Goal: Transaction & Acquisition: Obtain resource

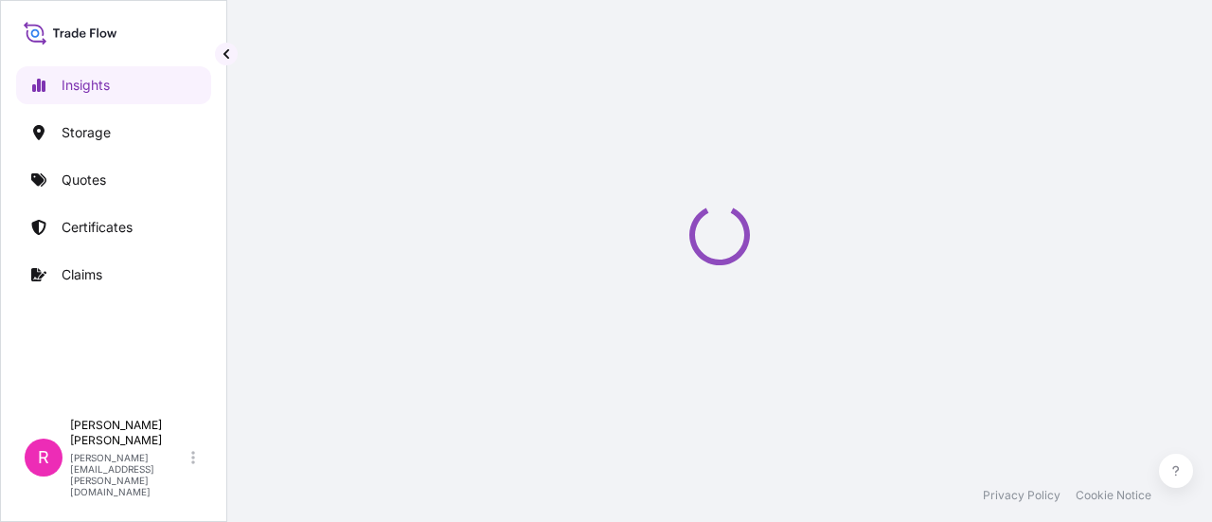
select select "2025"
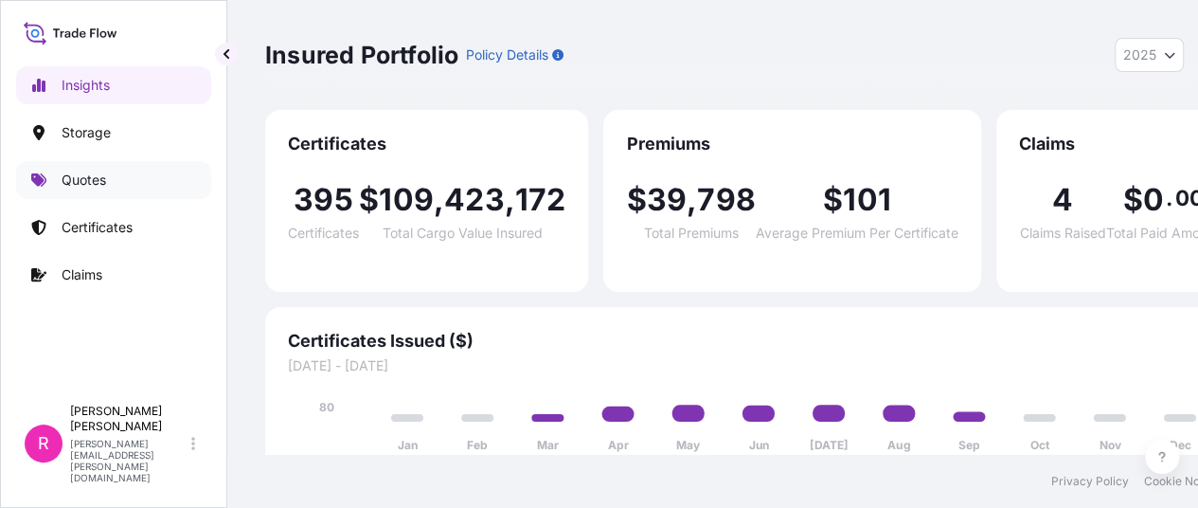
click at [102, 174] on p "Quotes" at bounding box center [84, 180] width 45 height 19
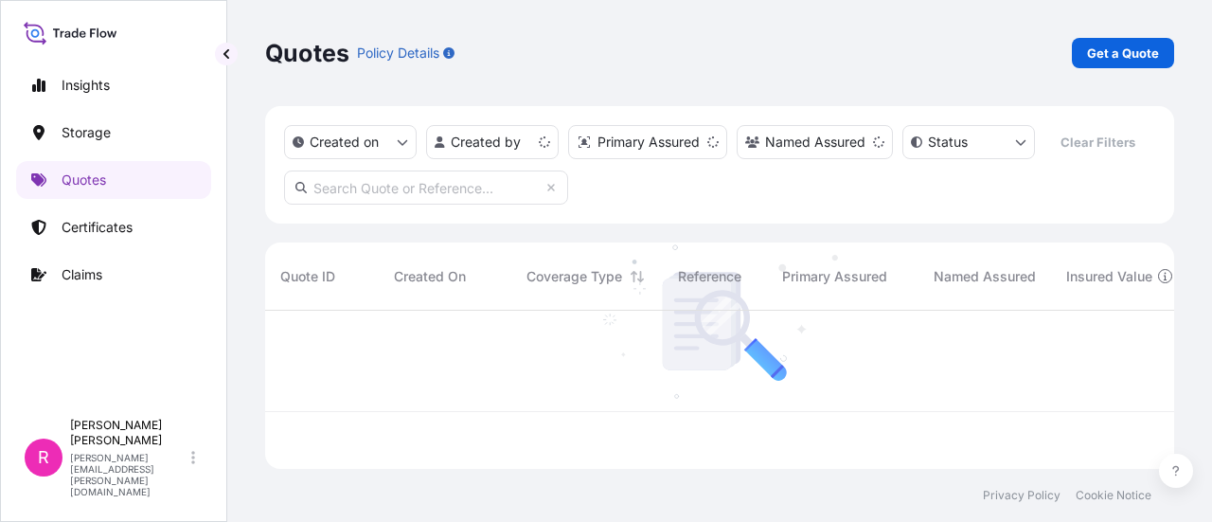
scroll to position [154, 894]
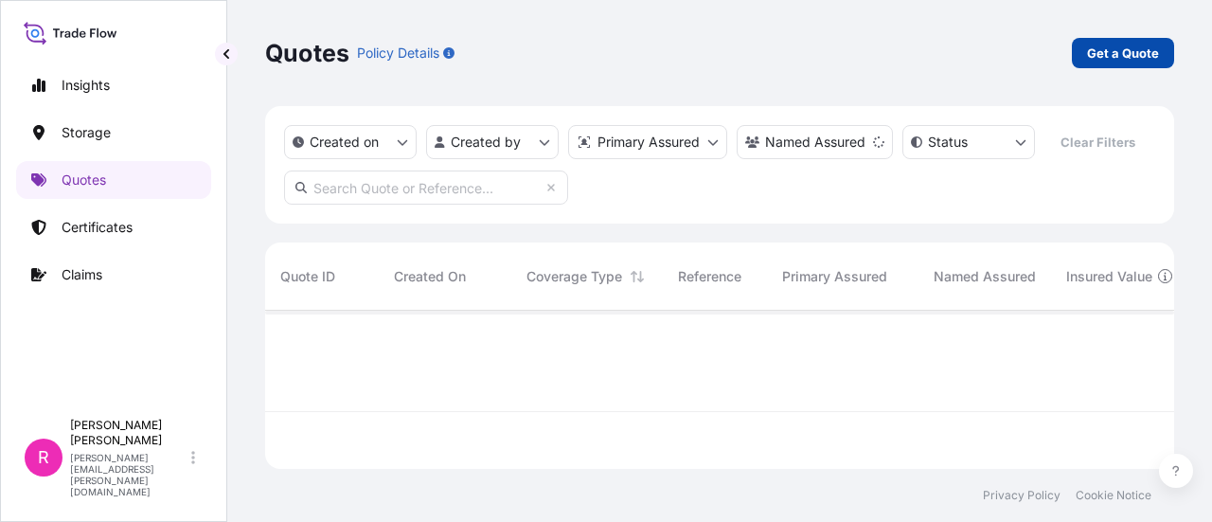
drag, startPoint x: 1176, startPoint y: 39, endPoint x: 1149, endPoint y: 48, distance: 29.1
click at [1162, 45] on div "Quotes Policy Details Get a Quote Created on Created by Primary Assured Named A…" at bounding box center [719, 234] width 985 height 469
click at [1149, 48] on p "Get a Quote" at bounding box center [1123, 53] width 72 height 19
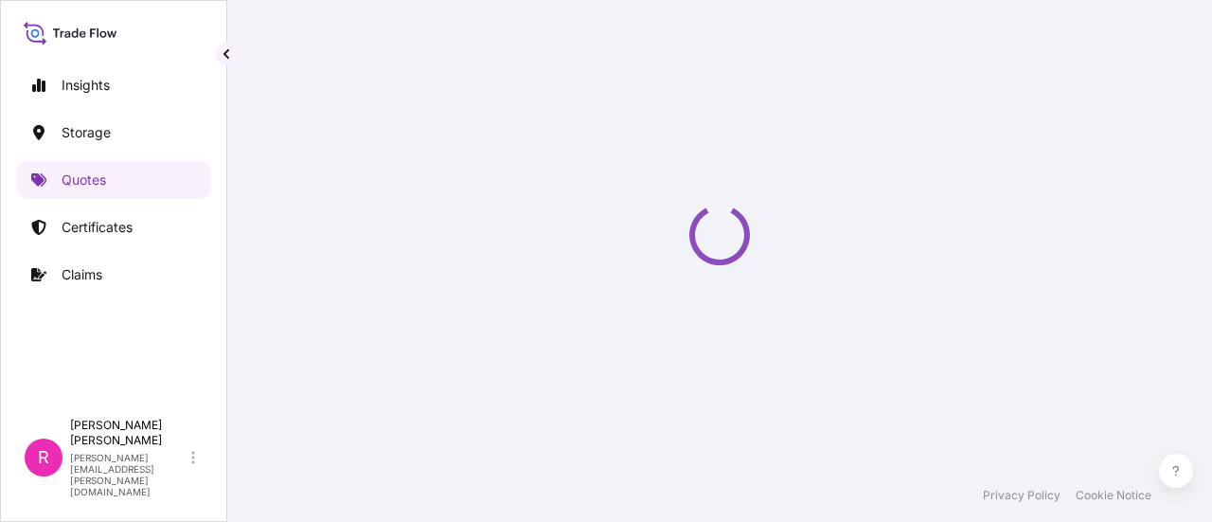
select select "Water"
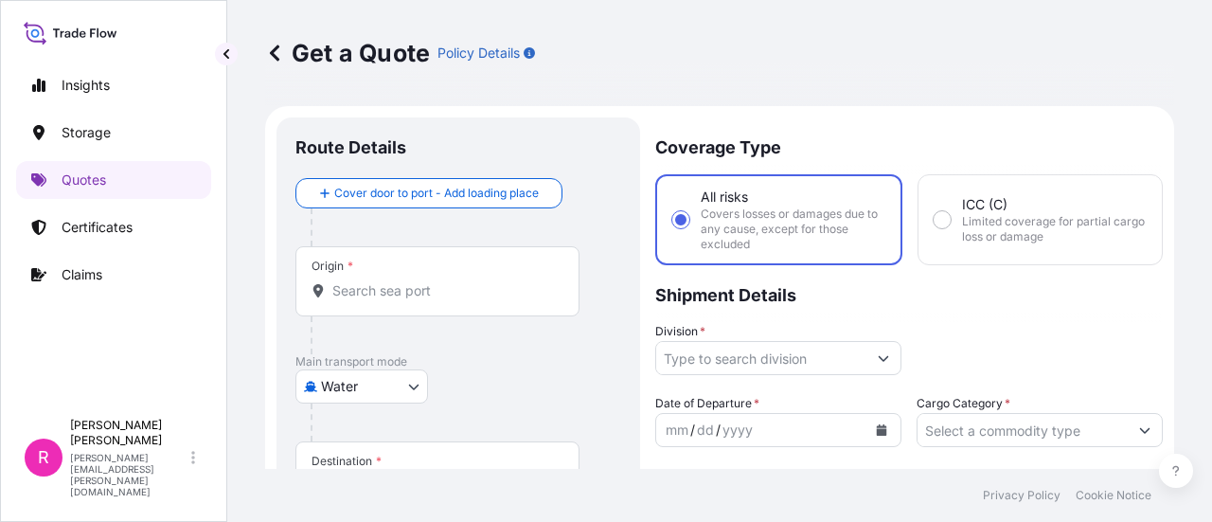
scroll to position [30, 0]
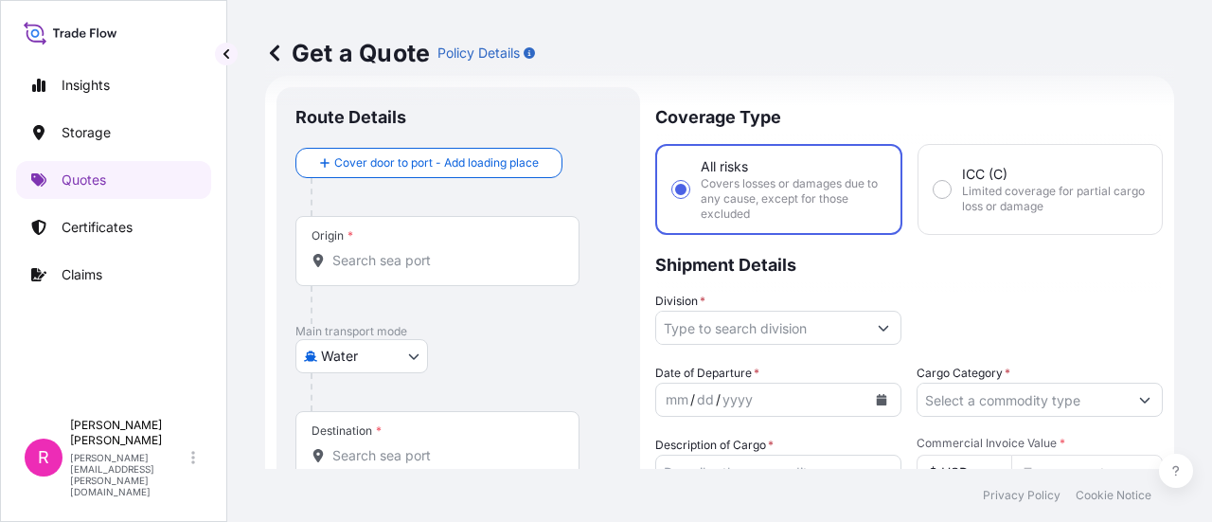
click at [541, 227] on div "Origin *" at bounding box center [438, 251] width 284 height 70
click at [541, 251] on input "Origin *" at bounding box center [444, 260] width 224 height 19
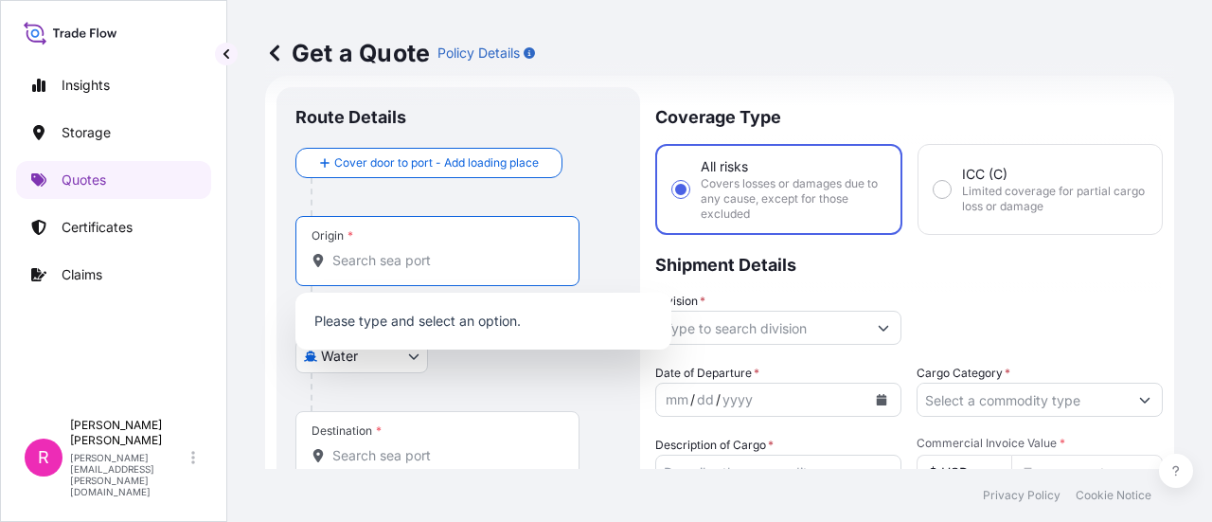
click at [397, 241] on div "Origin *" at bounding box center [438, 251] width 284 height 70
click at [397, 251] on input "Origin *" at bounding box center [444, 260] width 224 height 19
type input "d"
type input "D"
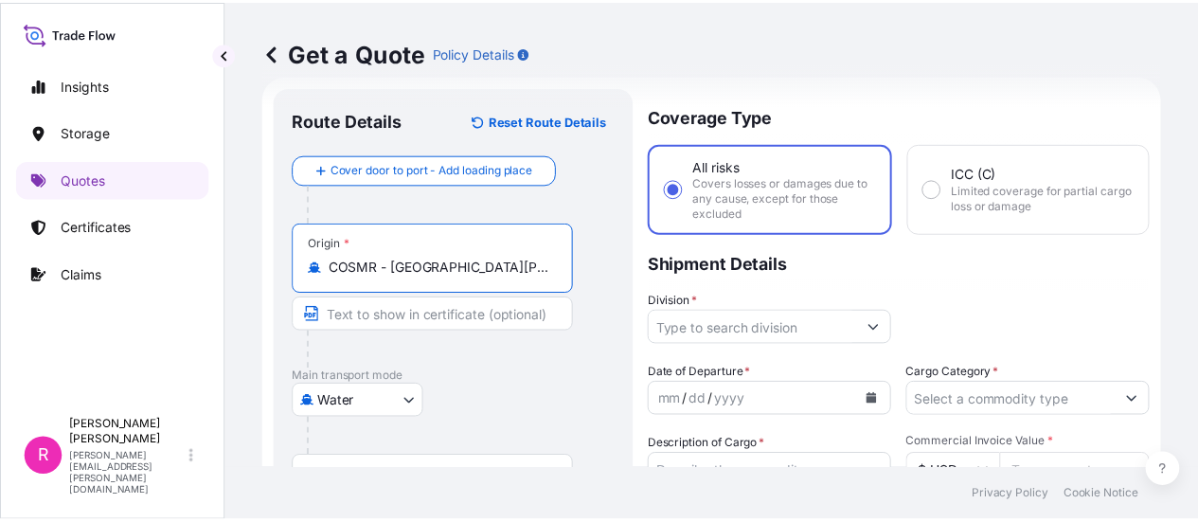
scroll to position [125, 0]
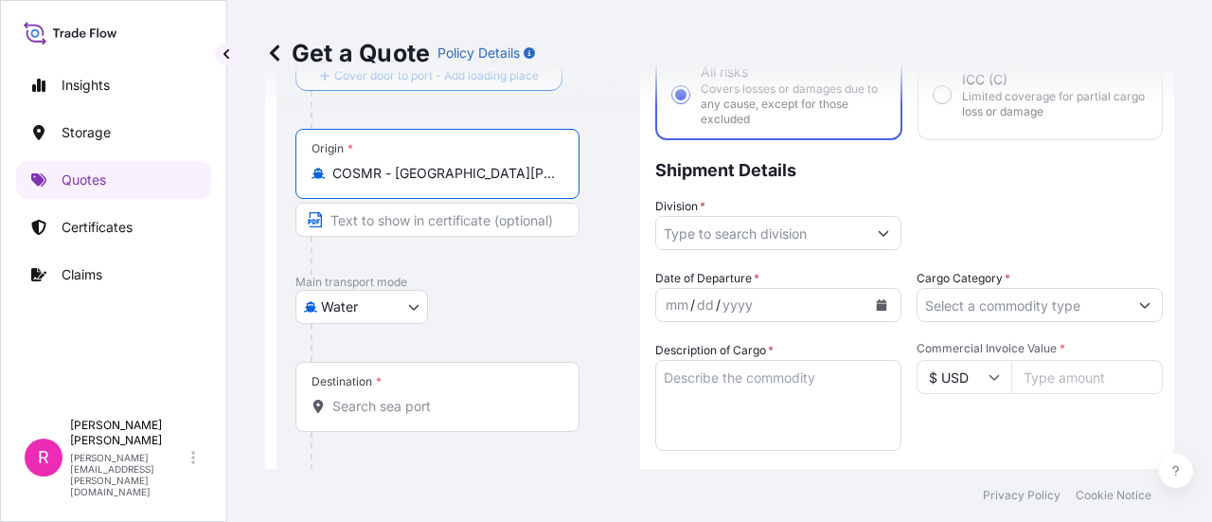
type input "COSMR - [GEOGRAPHIC_DATA][PERSON_NAME], [GEOGRAPHIC_DATA]"
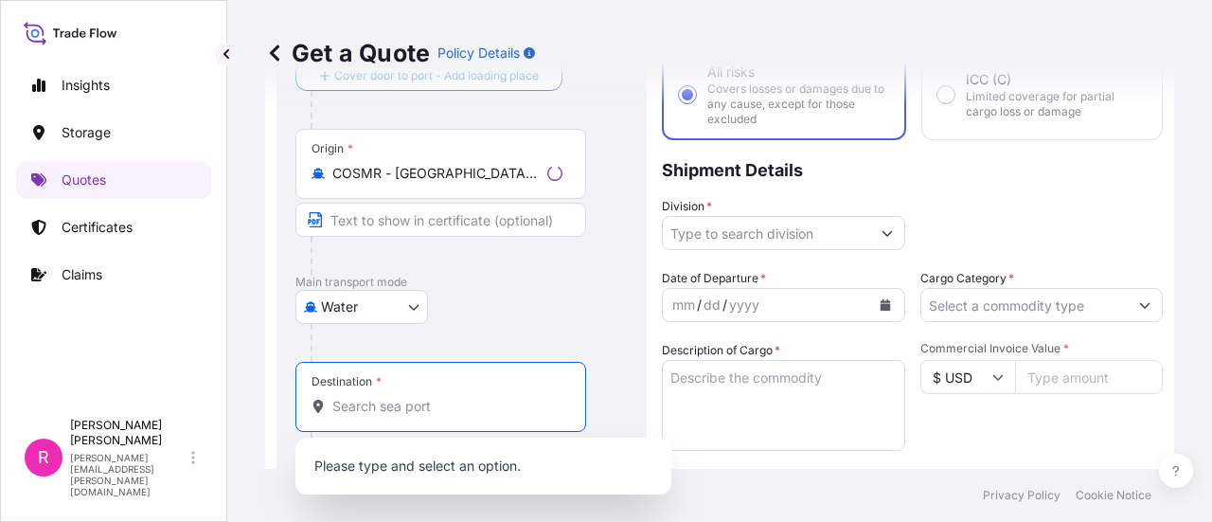
click at [383, 404] on input "Destination *" at bounding box center [447, 406] width 230 height 19
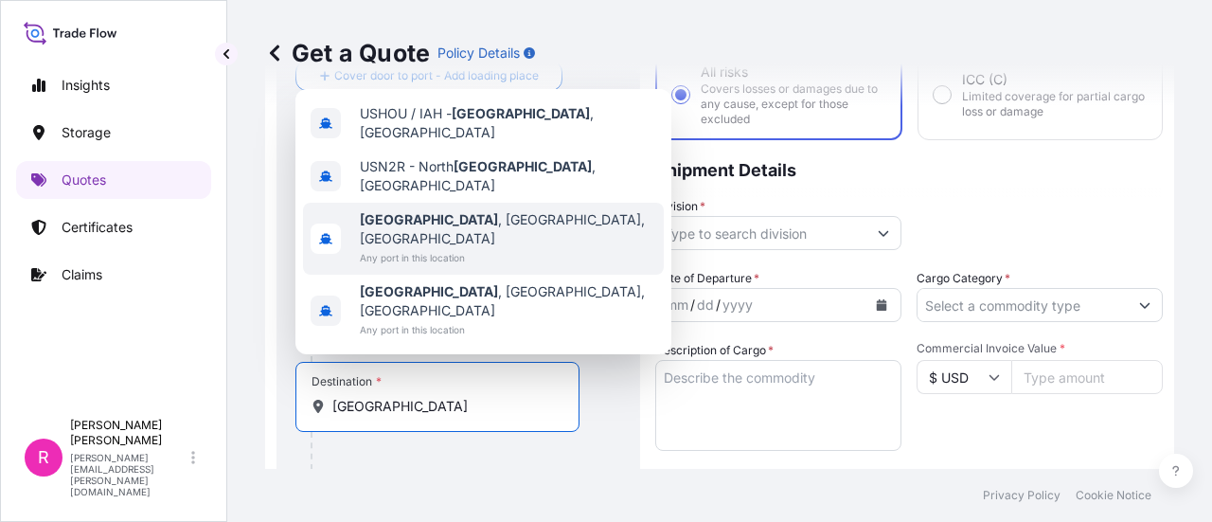
click at [461, 248] on span "[GEOGRAPHIC_DATA] , [GEOGRAPHIC_DATA], [GEOGRAPHIC_DATA]" at bounding box center [508, 229] width 296 height 38
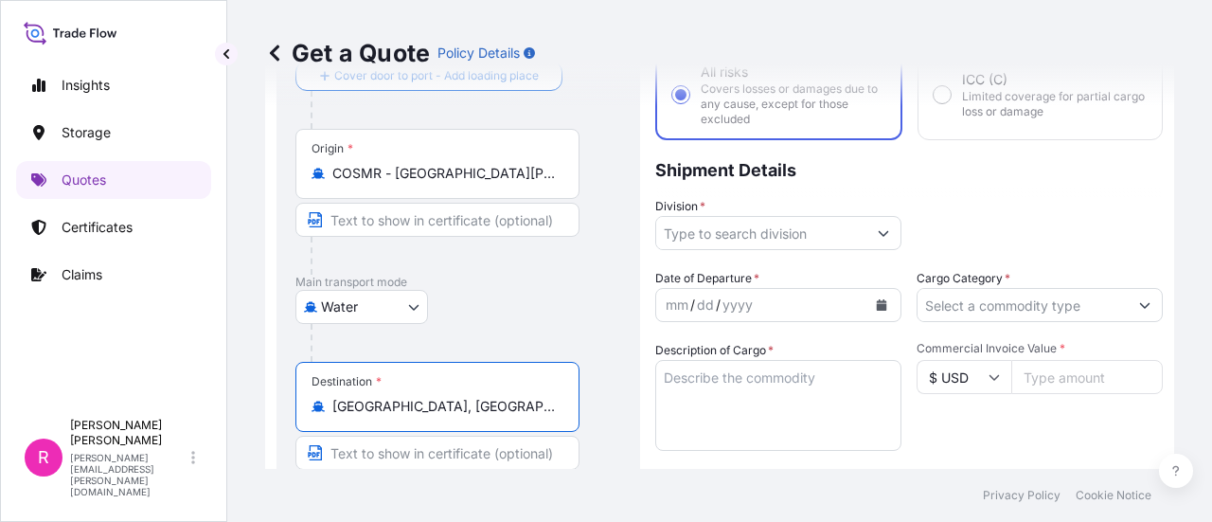
type input "[GEOGRAPHIC_DATA], [GEOGRAPHIC_DATA], [GEOGRAPHIC_DATA]"
click at [750, 219] on input "Division *" at bounding box center [761, 233] width 210 height 34
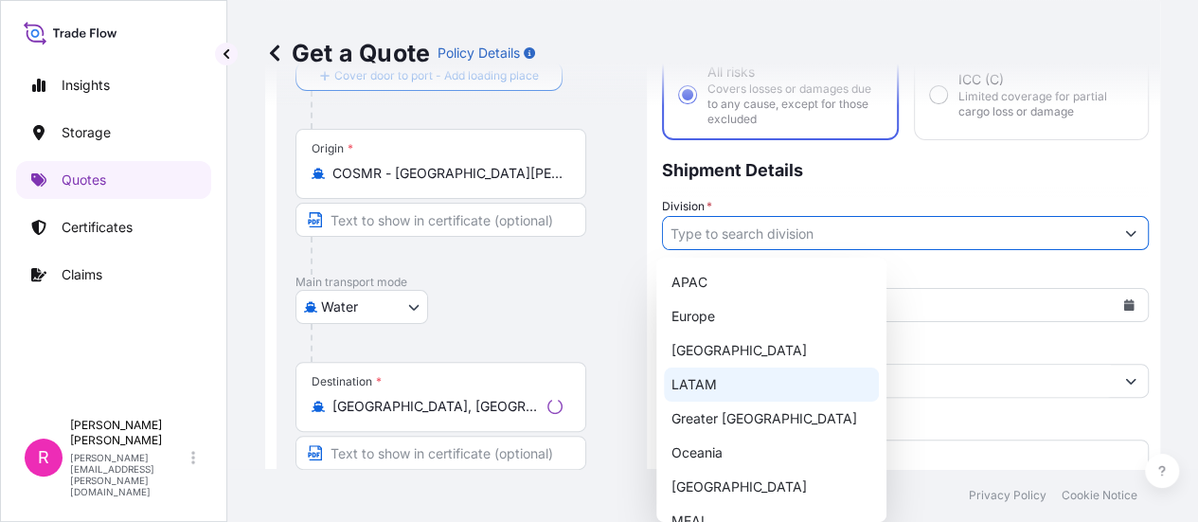
click at [746, 369] on div "LATAM" at bounding box center [771, 385] width 215 height 34
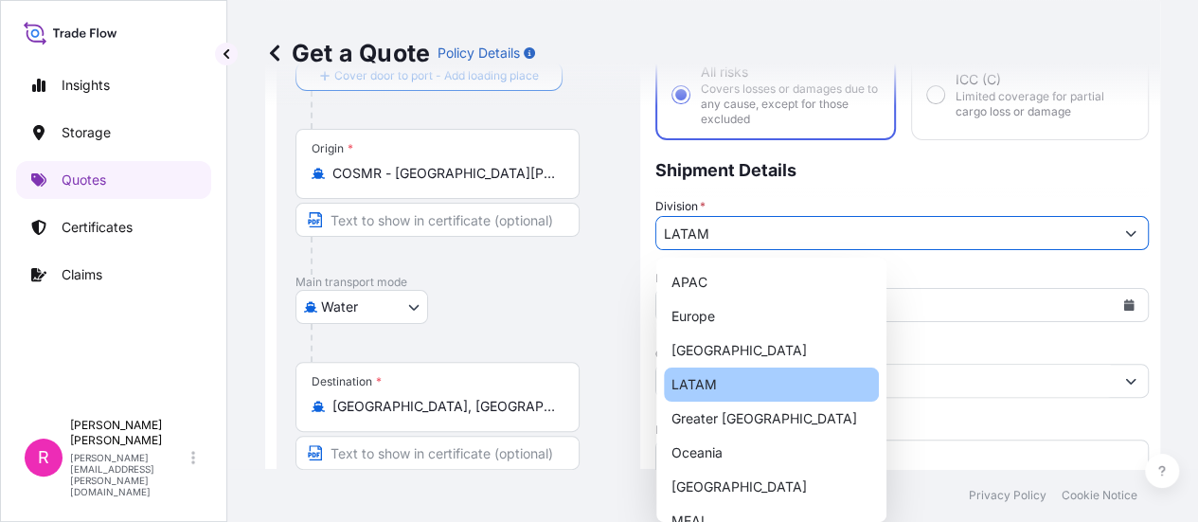
type input "LATAM"
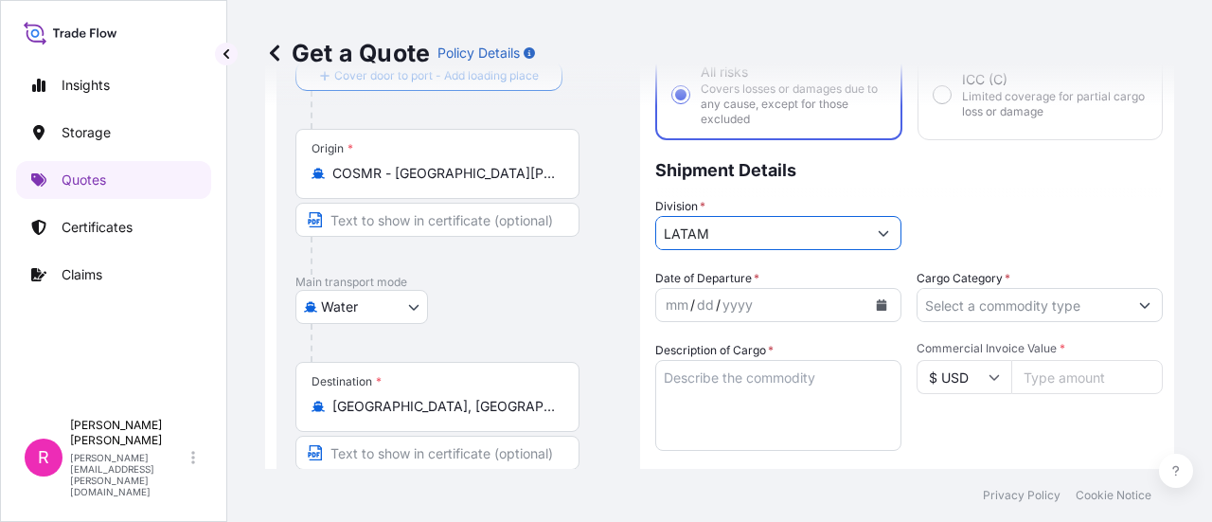
click at [867, 313] on button "Calendar" at bounding box center [882, 305] width 30 height 30
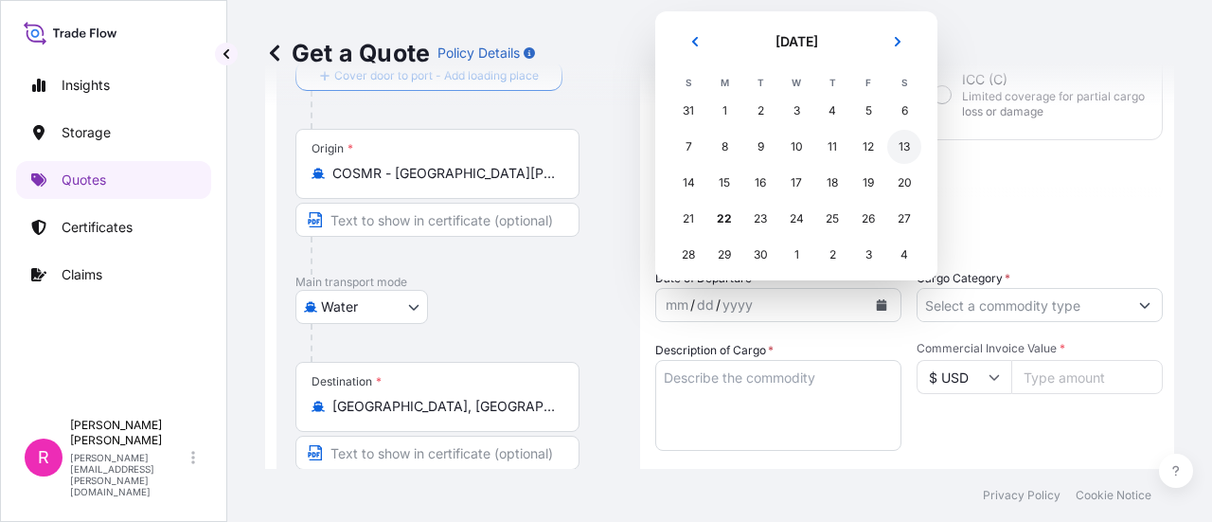
click at [906, 142] on div "13" at bounding box center [905, 147] width 34 height 34
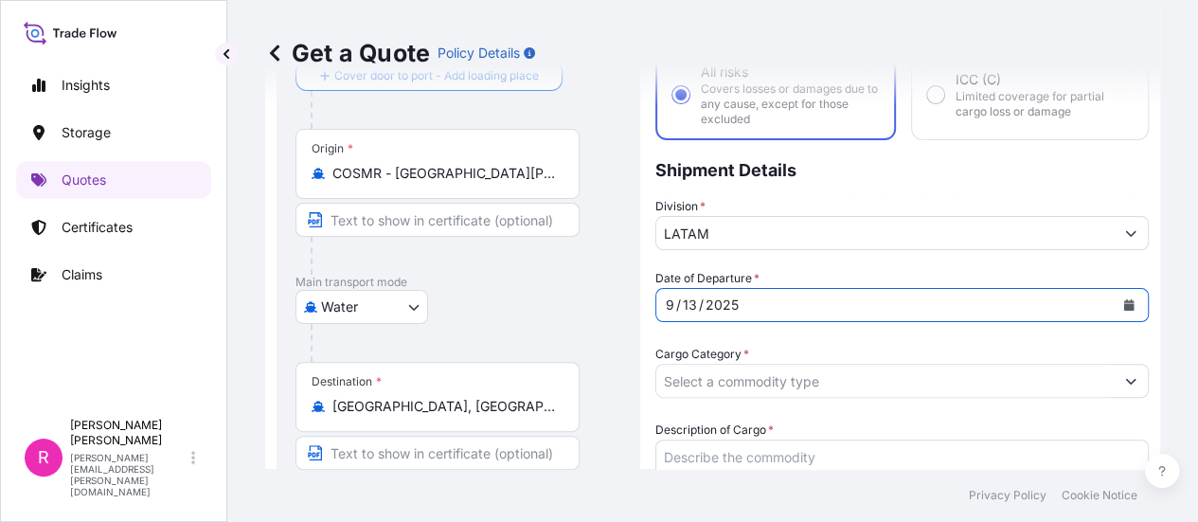
click at [992, 364] on input "Cargo Category *" at bounding box center [885, 381] width 458 height 34
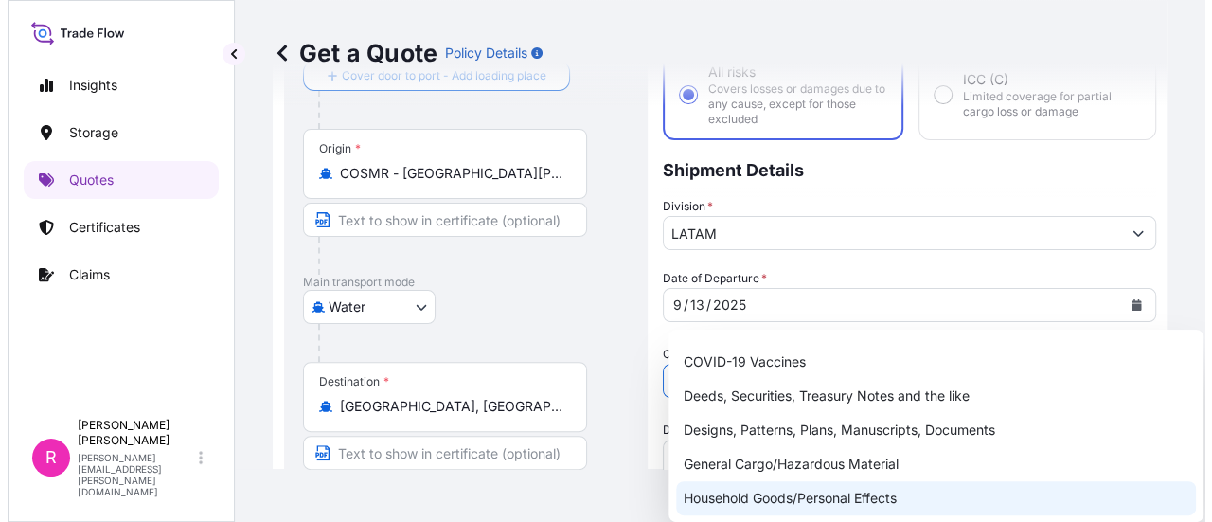
scroll to position [189, 0]
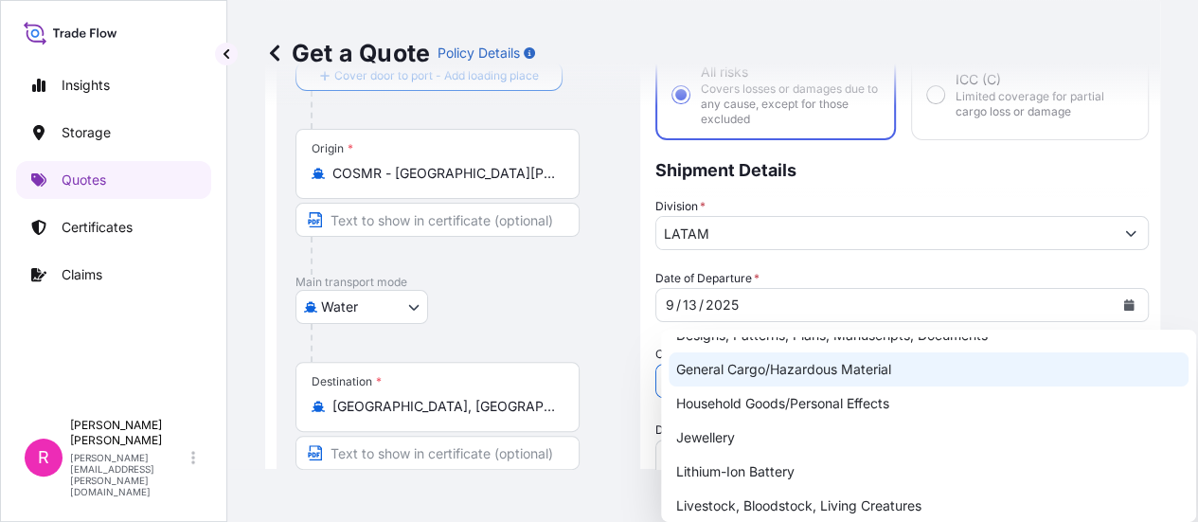
click at [727, 378] on div "General Cargo/Hazardous Material" at bounding box center [929, 369] width 520 height 34
type input "General Cargo/Hazardous Material"
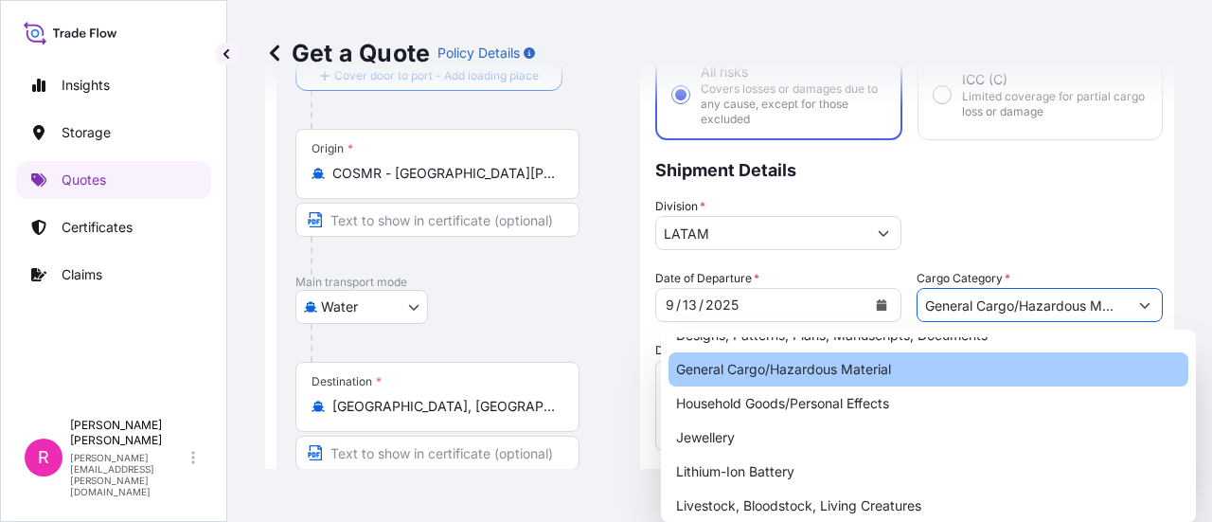
click at [733, 364] on textarea "Description of Cargo *" at bounding box center [778, 405] width 246 height 91
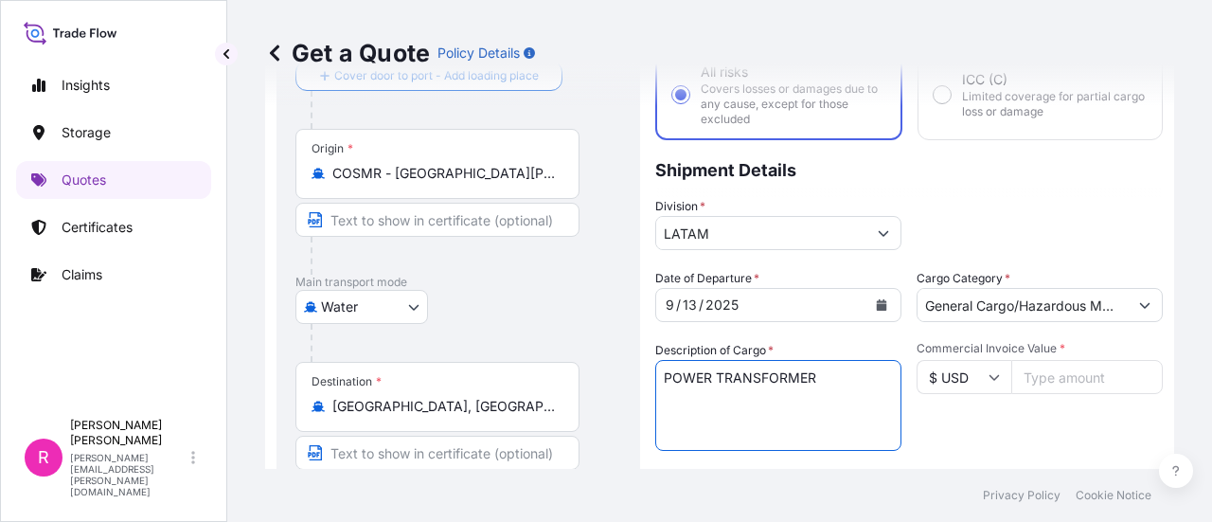
type textarea "POWER TRANSFORMER"
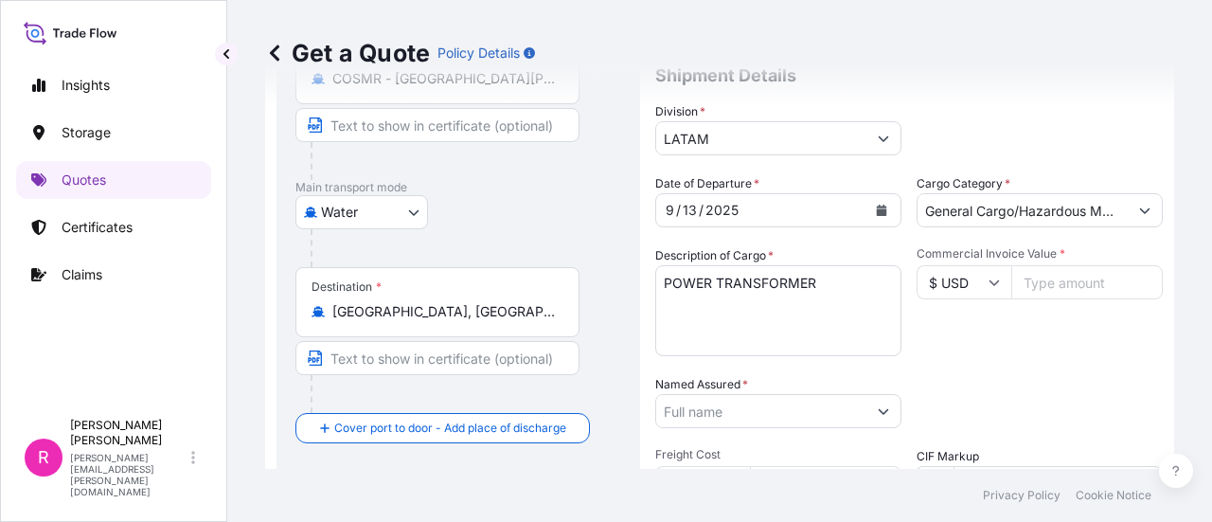
click at [1050, 270] on input "Commercial Invoice Value *" at bounding box center [1088, 282] width 152 height 34
click at [1035, 277] on input "Commercial Invoice Value *" at bounding box center [1088, 282] width 152 height 34
click at [1054, 291] on input "Commercial Invoice Value *" at bounding box center [1088, 282] width 152 height 34
type input "156975"
drag, startPoint x: 1012, startPoint y: 283, endPoint x: 1086, endPoint y: 278, distance: 74.0
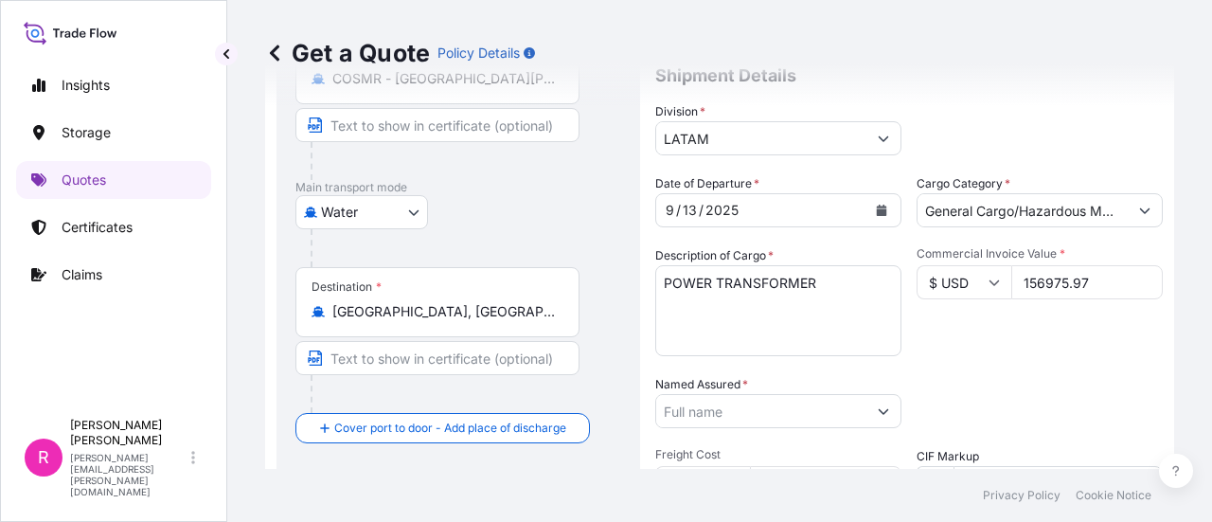
click at [1086, 278] on input "156975.97" at bounding box center [1088, 282] width 152 height 34
type input "156975.97"
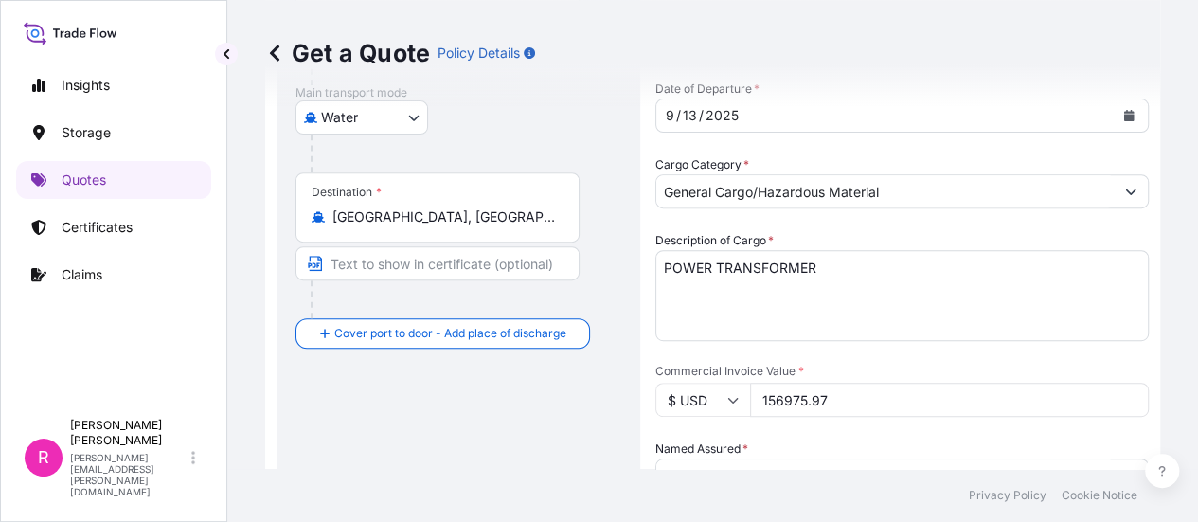
click at [731, 458] on input "Named Assured *" at bounding box center [885, 475] width 458 height 34
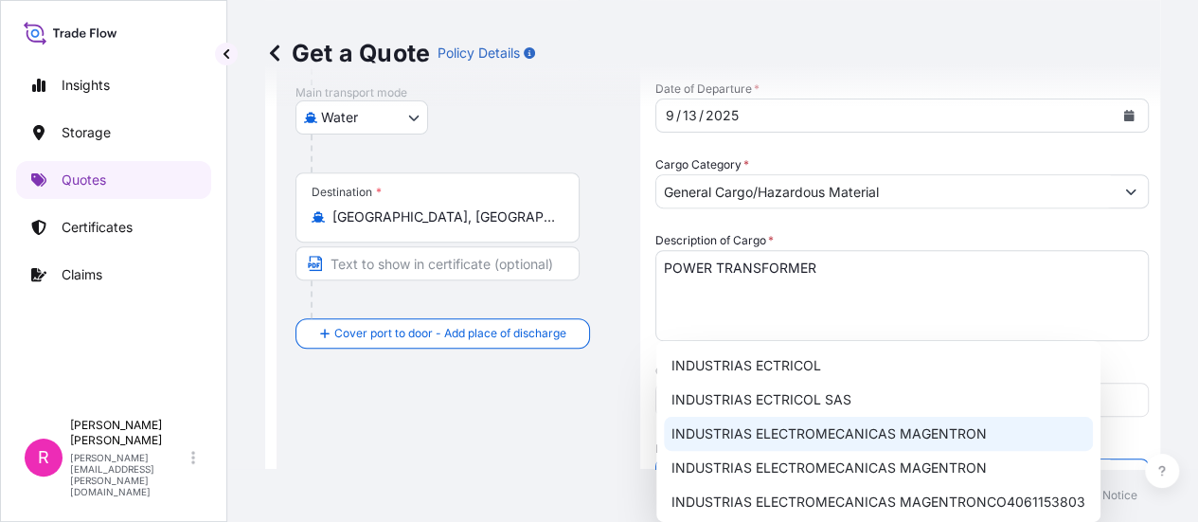
click at [893, 422] on div "INDUSTRIAS ELECTROMECANICAS MAGENTRON" at bounding box center [878, 434] width 429 height 34
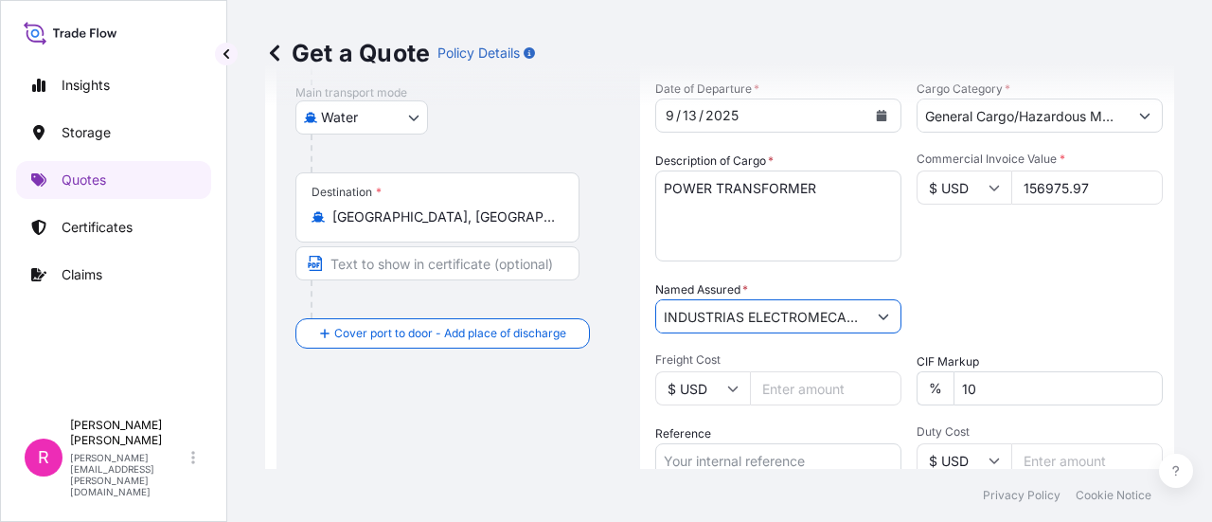
scroll to position [409, 0]
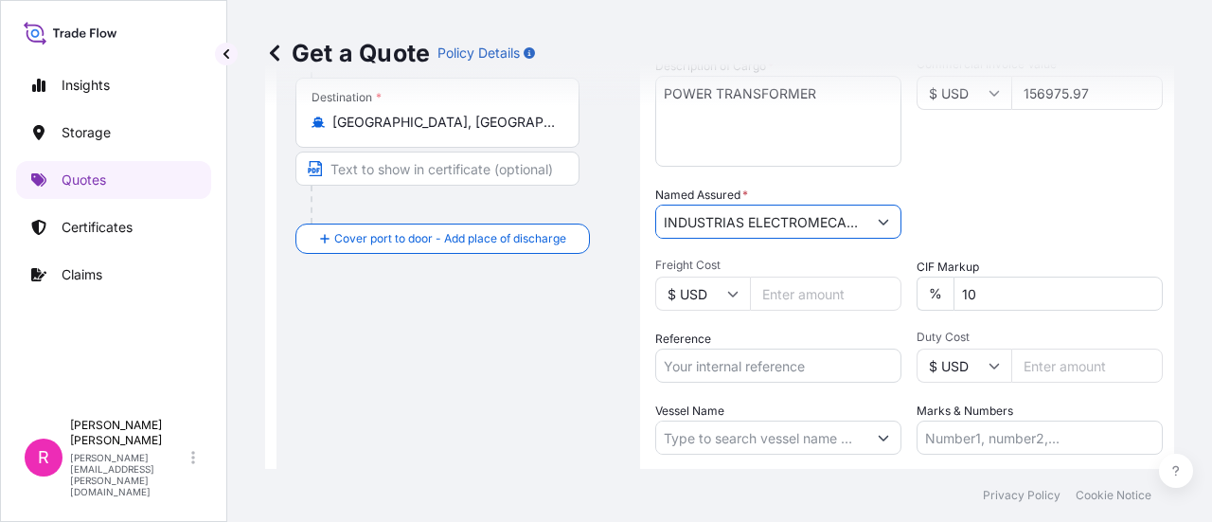
type input "INDUSTRIAS ELECTROMECANICAS MAGENTRON"
click at [726, 372] on input "Reference" at bounding box center [778, 366] width 246 height 34
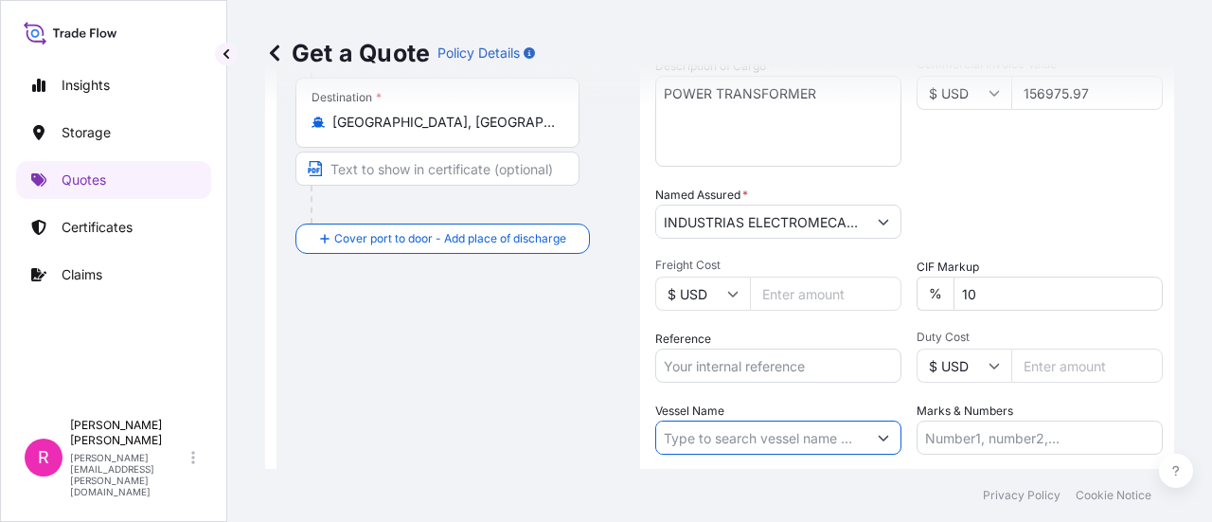
click at [716, 441] on input "Vessel Name" at bounding box center [761, 438] width 210 height 34
paste input "EXPO 254-25 TESLA INC - OV 51445"
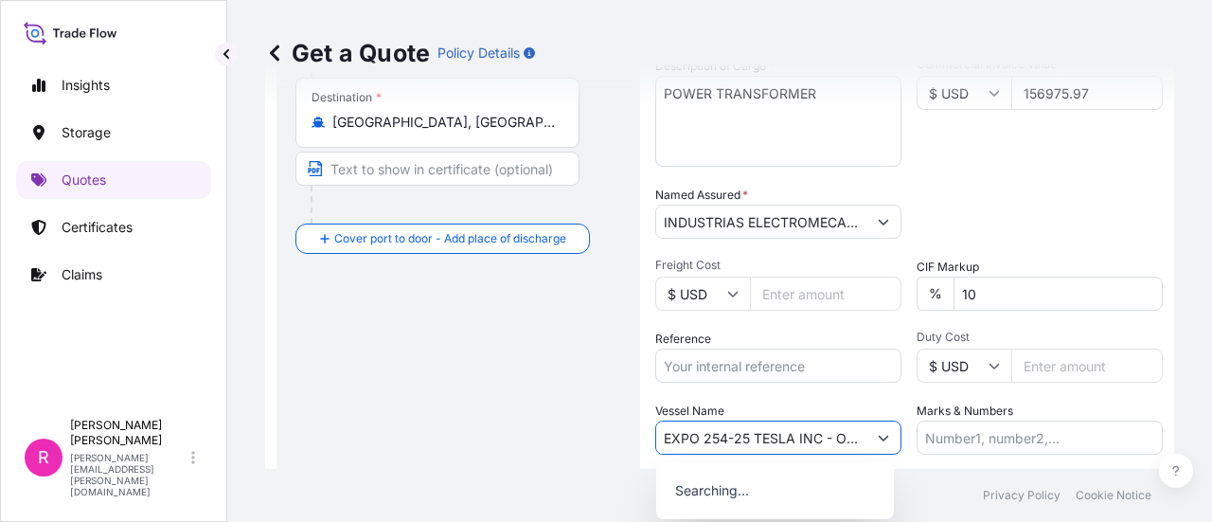
scroll to position [0, 47]
type input "EXPO 254-25 TESLA INC - OV 51445"
click at [762, 374] on input "Reference" at bounding box center [778, 366] width 246 height 34
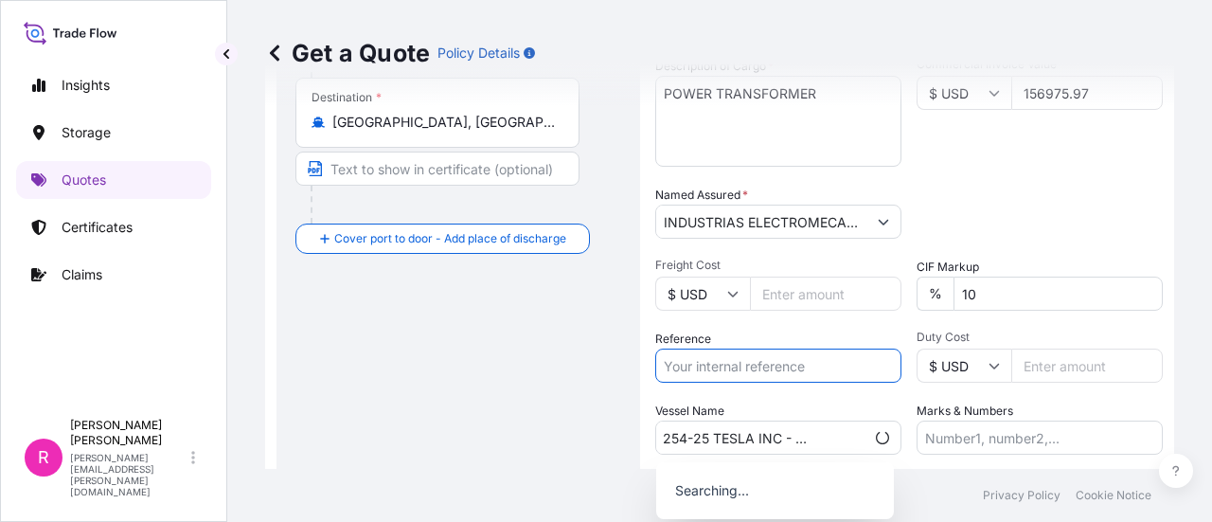
scroll to position [0, 0]
paste input "EXPO 254-25 TESLA INC - OV 51445"
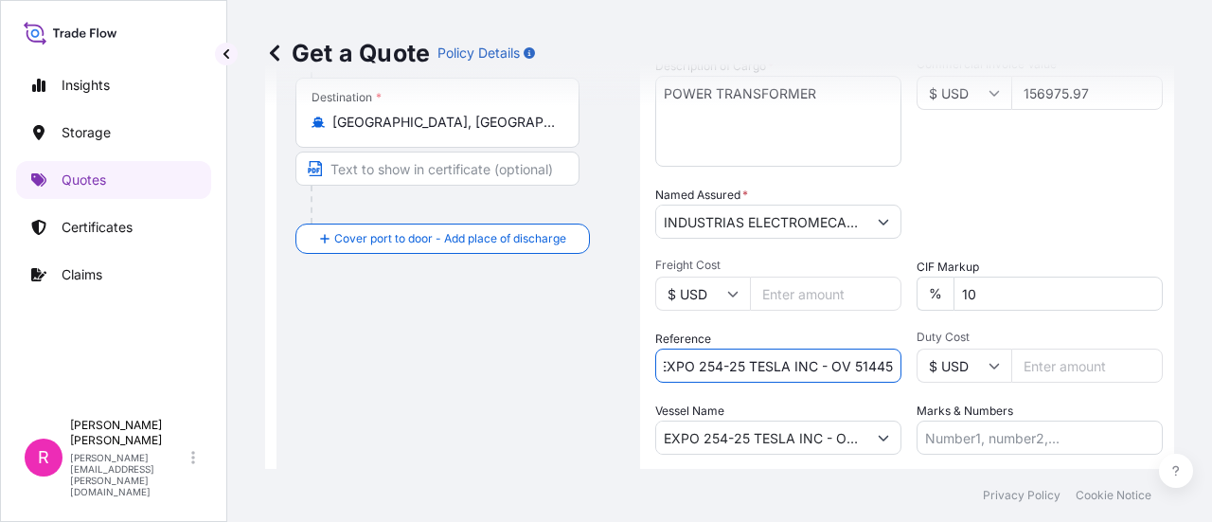
type input "EXPO 254-25 TESLA INC - OV 51445"
click at [794, 442] on input "EXPO 254-25 TESLA INC - OV 51445" at bounding box center [761, 438] width 210 height 34
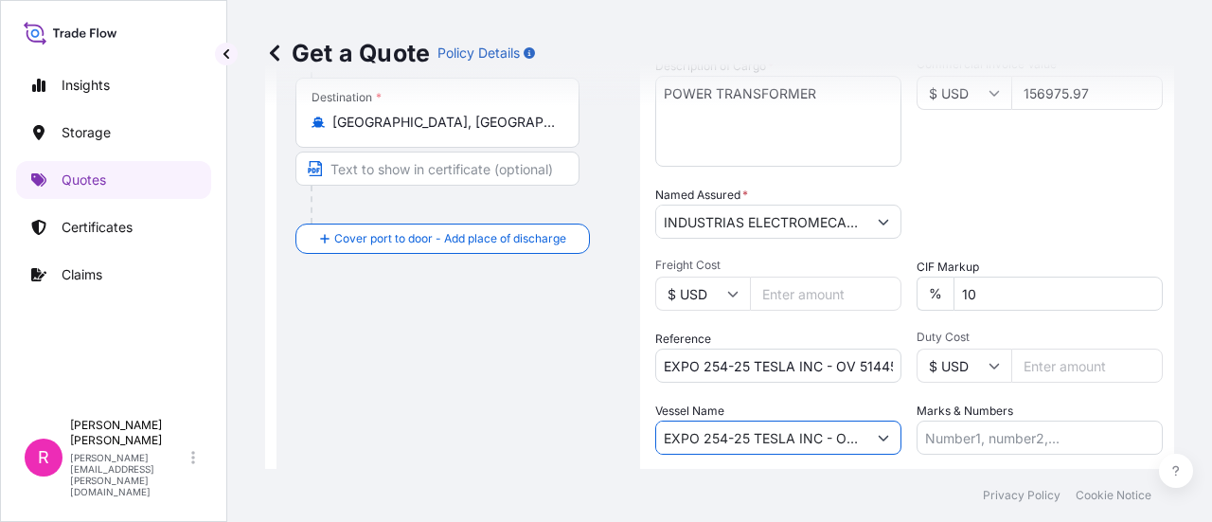
drag, startPoint x: 823, startPoint y: 442, endPoint x: 601, endPoint y: 440, distance: 221.7
click at [601, 440] on form "Route Details Reset Route Details Cover door to port - Add loading place Place …" at bounding box center [719, 152] width 909 height 910
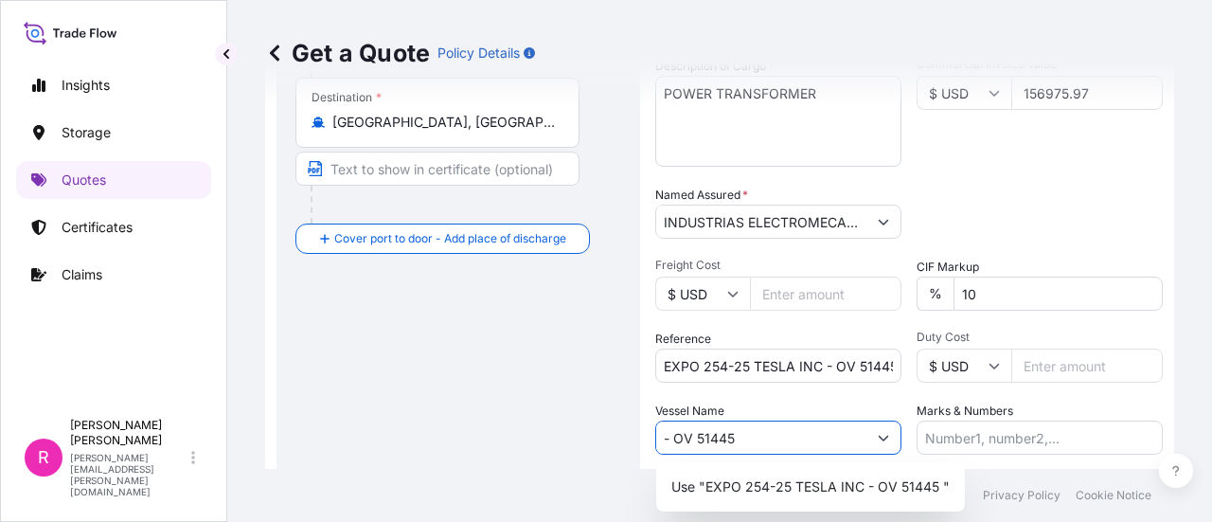
drag, startPoint x: 712, startPoint y: 440, endPoint x: 767, endPoint y: 440, distance: 54.9
click at [766, 440] on input "- OV 51445" at bounding box center [761, 438] width 210 height 34
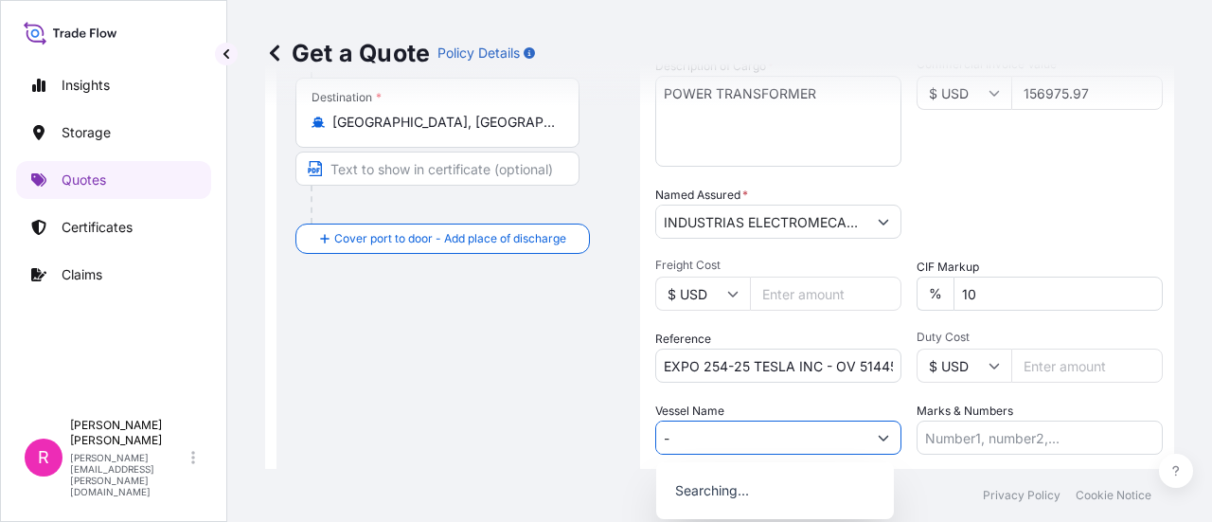
type input "-"
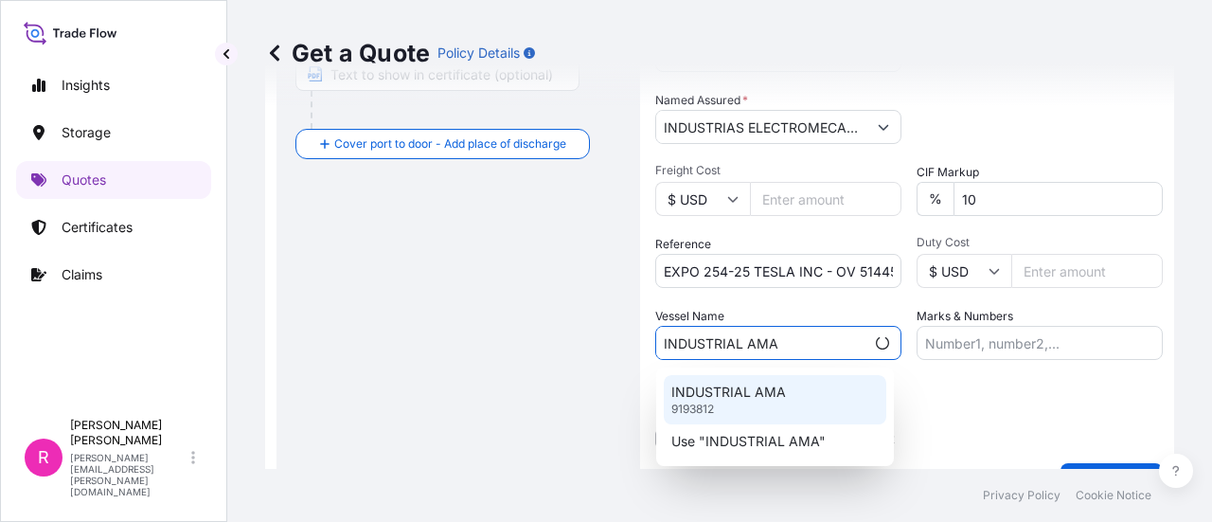
click at [796, 395] on div "INDUSTRIAL AMA 9193812" at bounding box center [775, 399] width 223 height 49
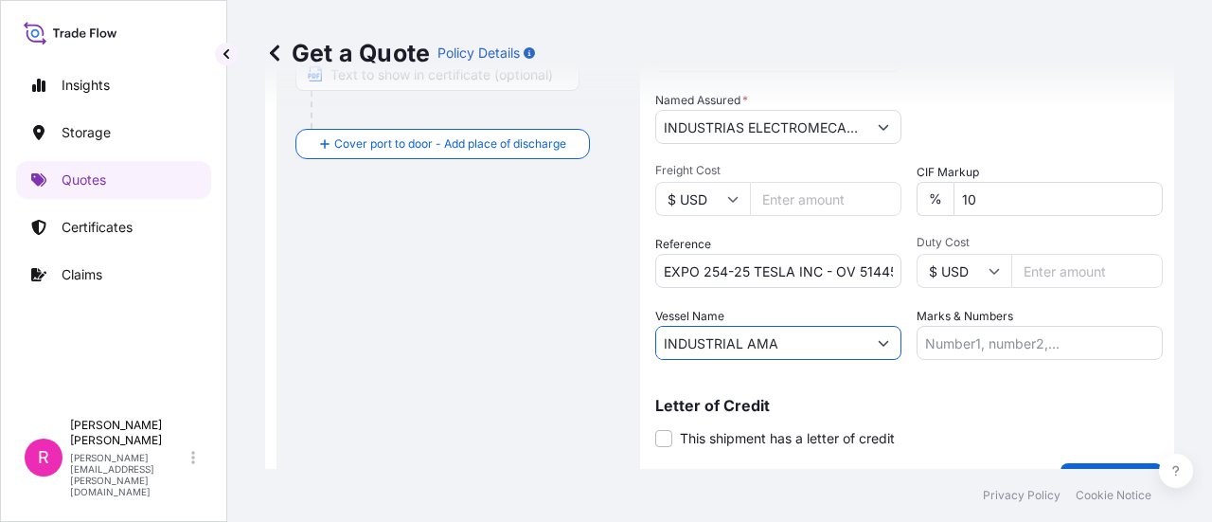
scroll to position [547, 0]
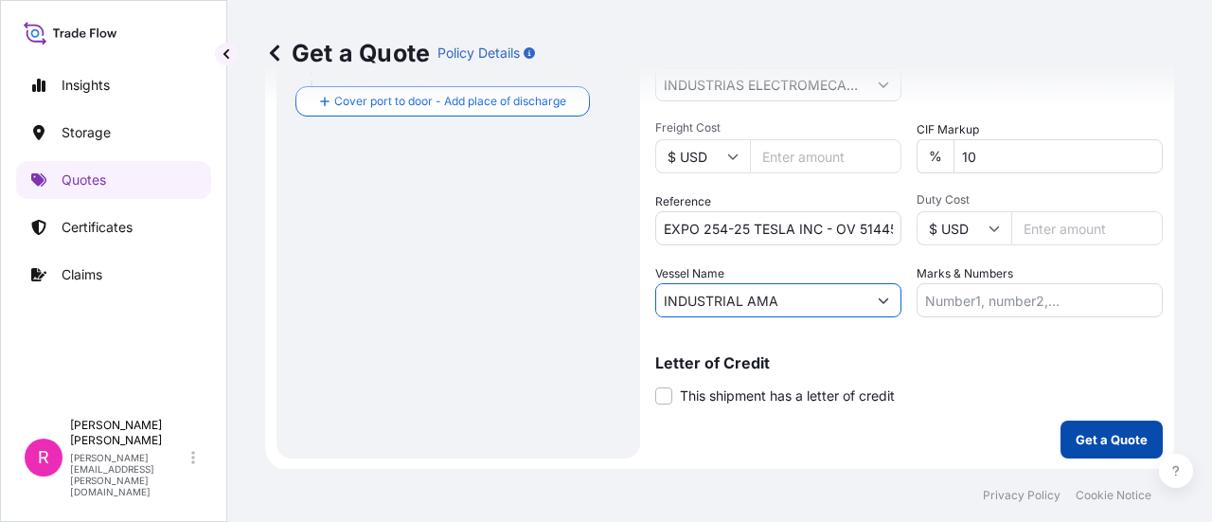
type input "INDUSTRIAL AMA"
click at [1076, 418] on div "Coverage Type All risks Covers losses or damages due to any cause, except for t…" at bounding box center [909, 15] width 508 height 888
click at [1088, 430] on p "Get a Quote" at bounding box center [1112, 439] width 72 height 19
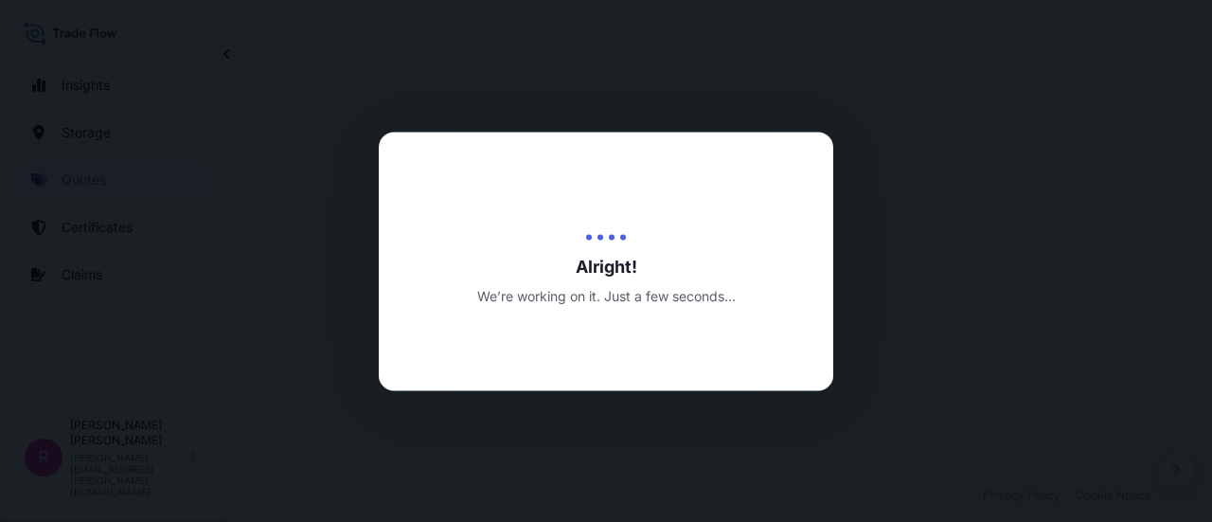
select select "Water"
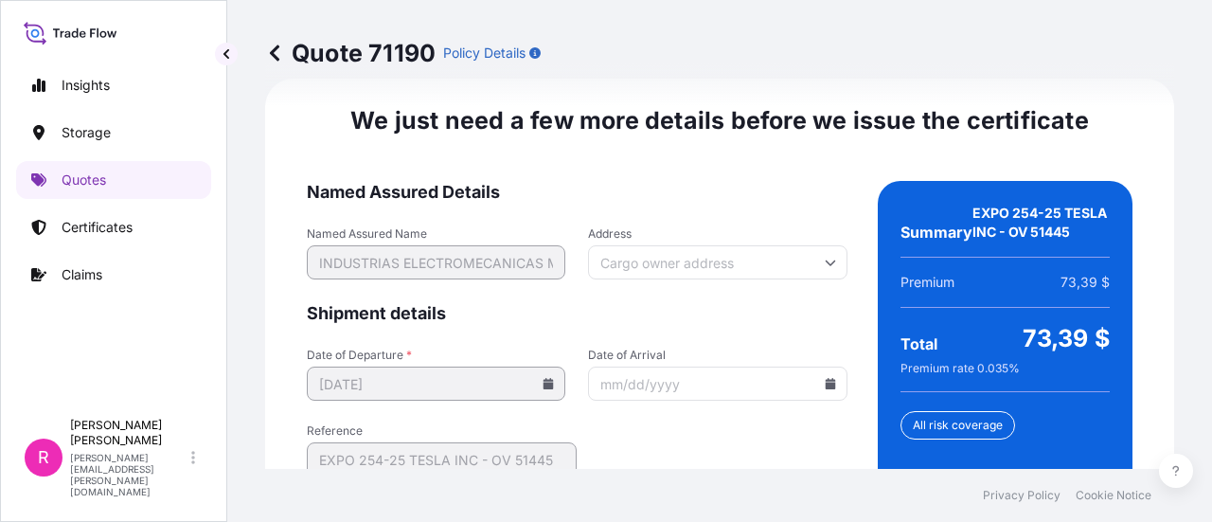
scroll to position [3283, 0]
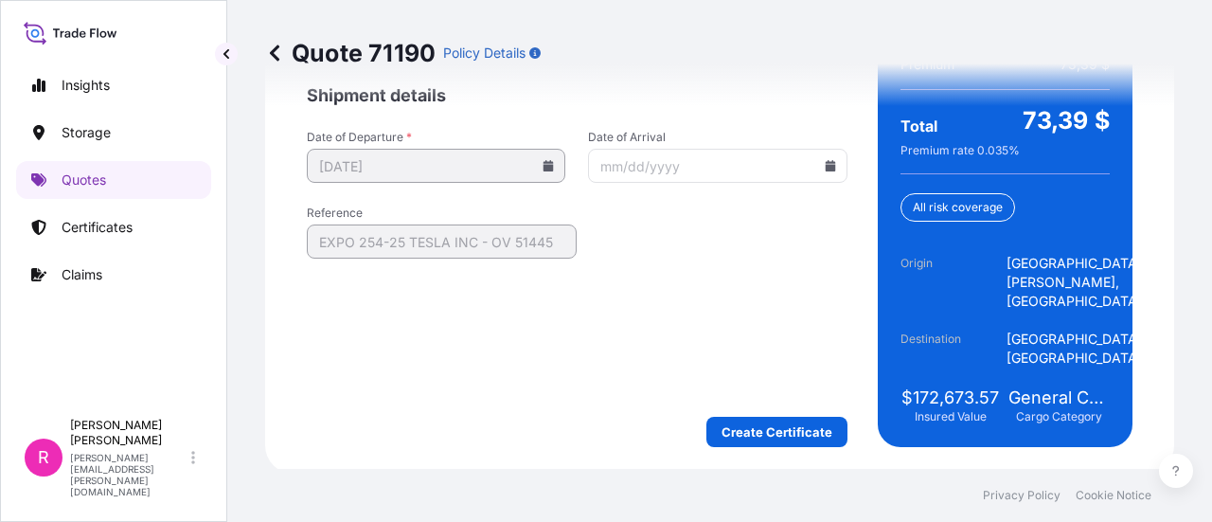
click at [826, 167] on icon at bounding box center [830, 165] width 11 height 11
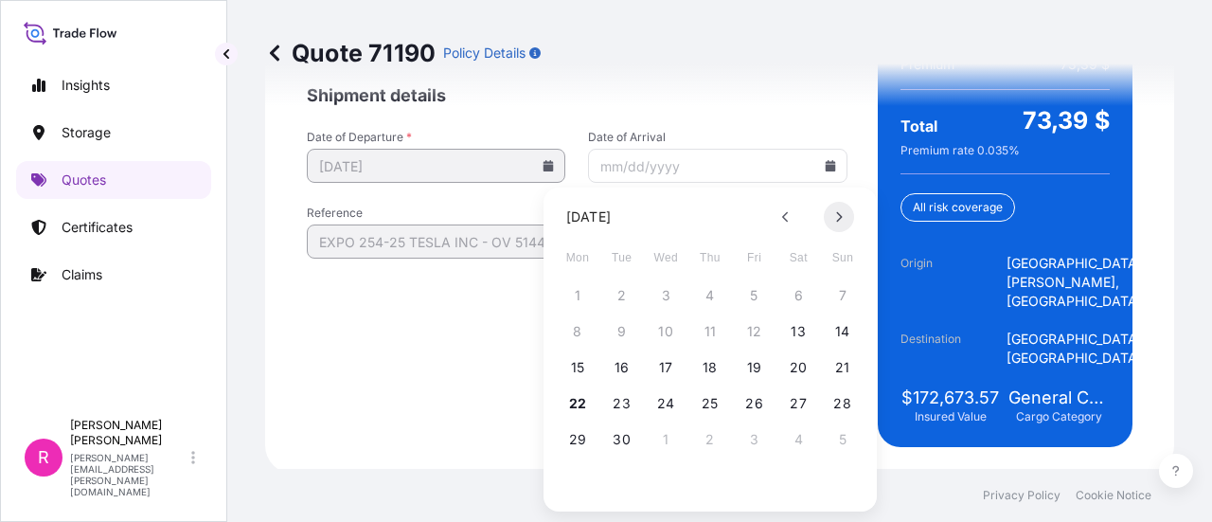
click at [841, 213] on icon at bounding box center [839, 216] width 8 height 11
click at [826, 296] on div "29 30 1 2 3 4 5" at bounding box center [710, 295] width 303 height 34
click at [840, 296] on button "5" at bounding box center [843, 295] width 30 height 30
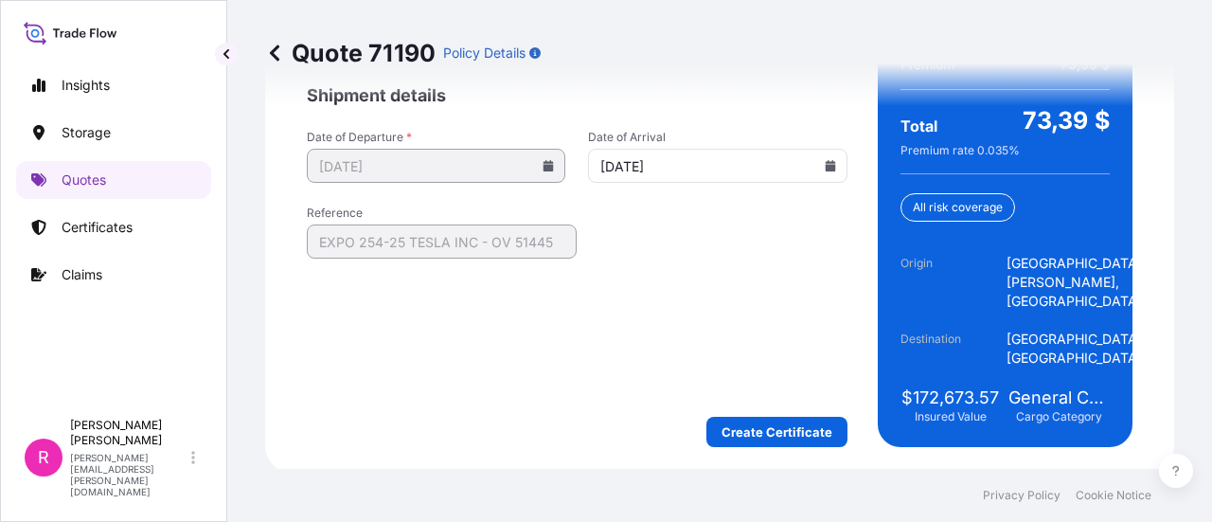
type input "[DATE]"
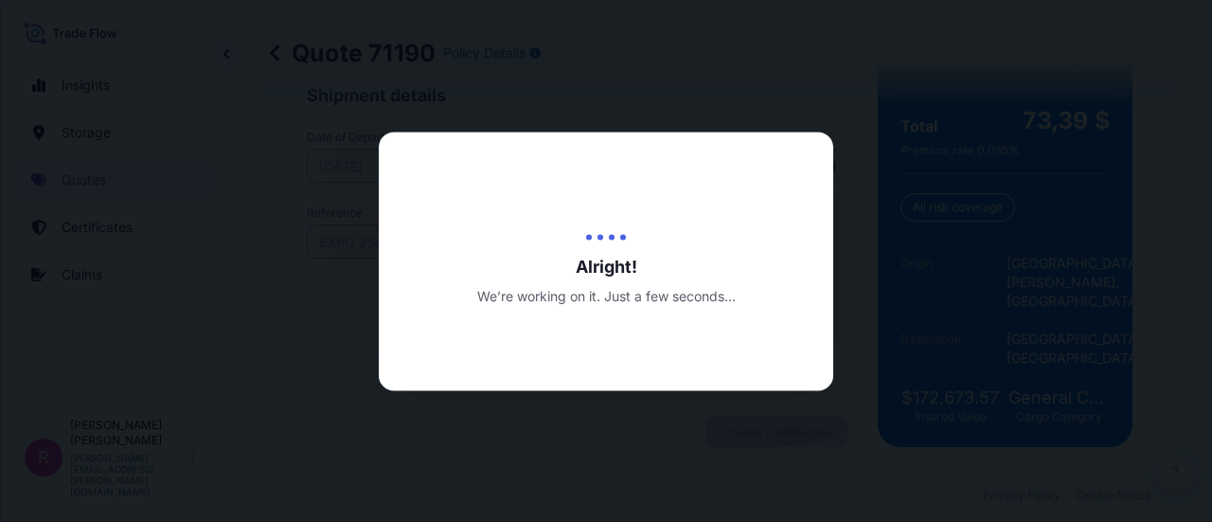
click at [763, 433] on div at bounding box center [606, 261] width 1212 height 522
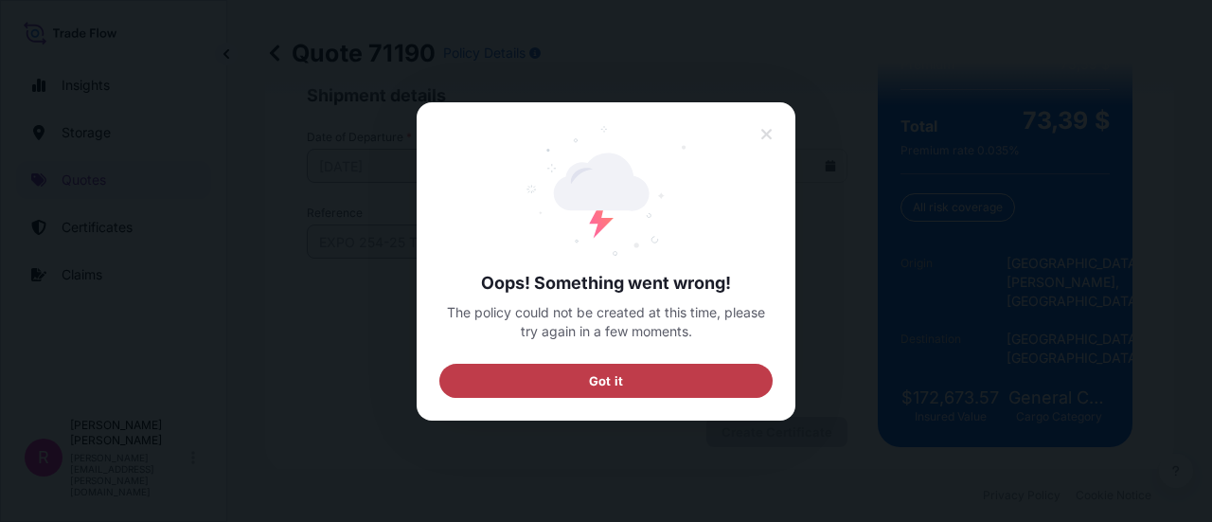
click at [687, 375] on button "Got it" at bounding box center [606, 380] width 333 height 34
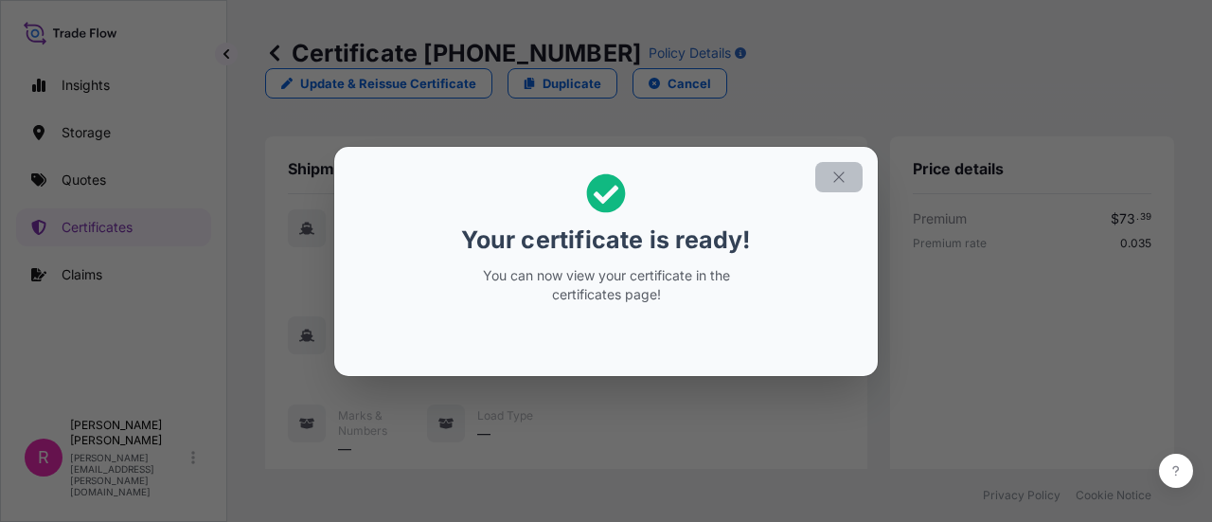
click at [853, 178] on button "button" at bounding box center [839, 177] width 47 height 30
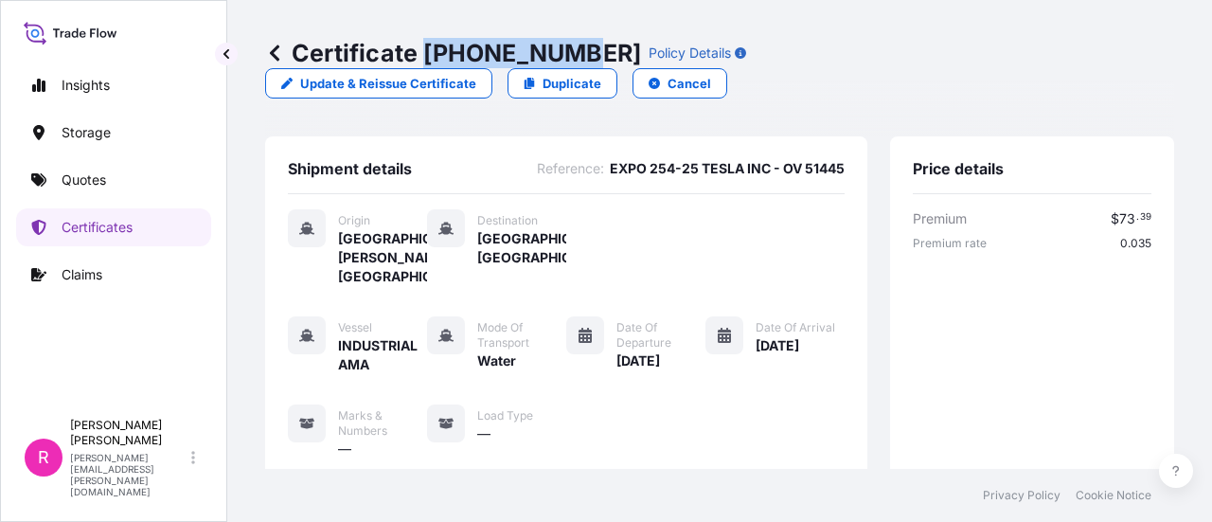
drag, startPoint x: 422, startPoint y: 48, endPoint x: 563, endPoint y: 62, distance: 140.8
click at [563, 62] on p "Certificate [PHONE_NUMBER]" at bounding box center [453, 53] width 376 height 30
copy p "[PHONE_NUMBER]"
